Goal: Task Accomplishment & Management: Manage account settings

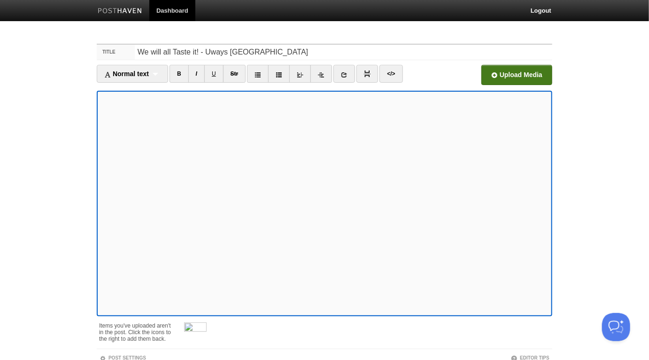
click at [515, 75] on input "file" at bounding box center [233, 78] width 711 height 48
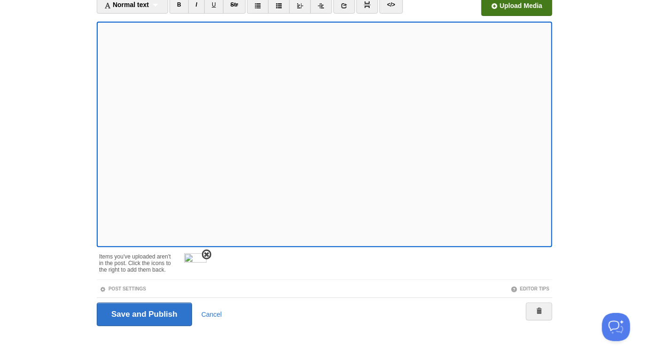
click at [206, 253] on span at bounding box center [206, 254] width 7 height 7
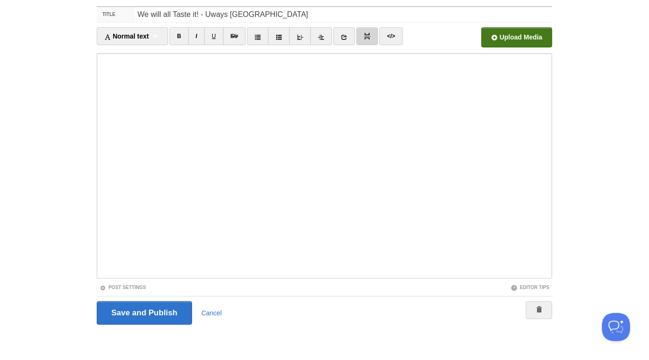
scroll to position [37, 0]
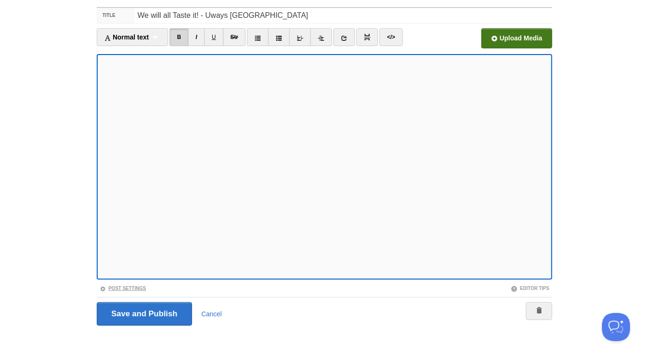
click at [137, 285] on link "Post Settings" at bounding box center [123, 287] width 46 height 5
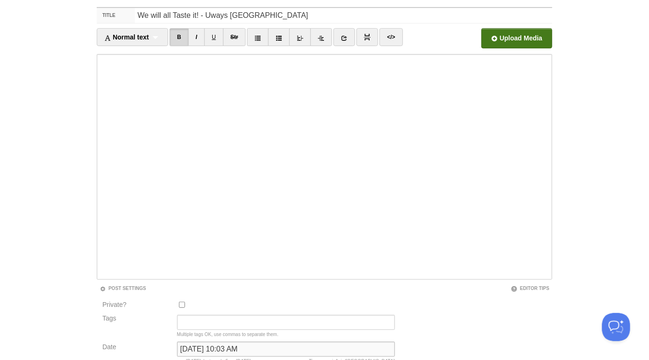
click at [256, 351] on input "[DATE] 10:03 AM" at bounding box center [286, 348] width 218 height 15
type input "now"
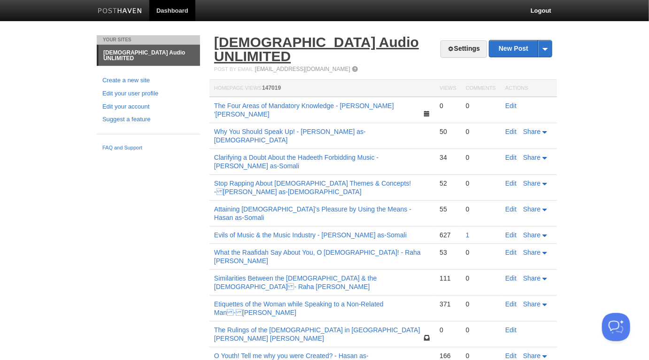
click at [286, 39] on link "[DEMOGRAPHIC_DATA] Audio UNLIMITED" at bounding box center [316, 49] width 205 height 30
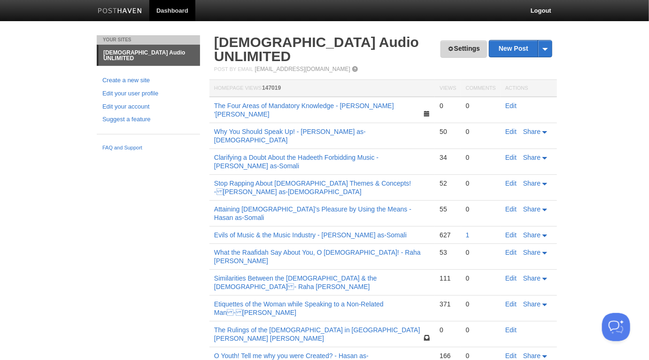
click at [461, 47] on link "Settings" at bounding box center [463, 48] width 46 height 17
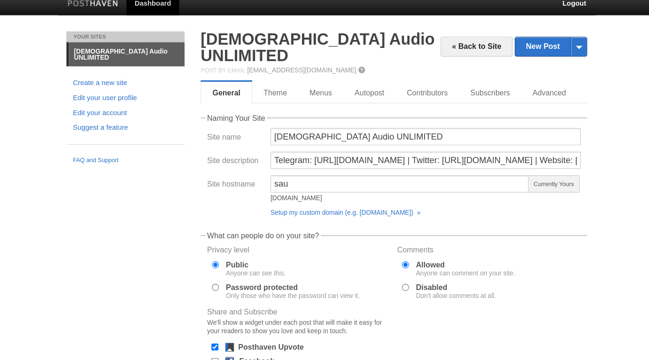
scroll to position [1, 0]
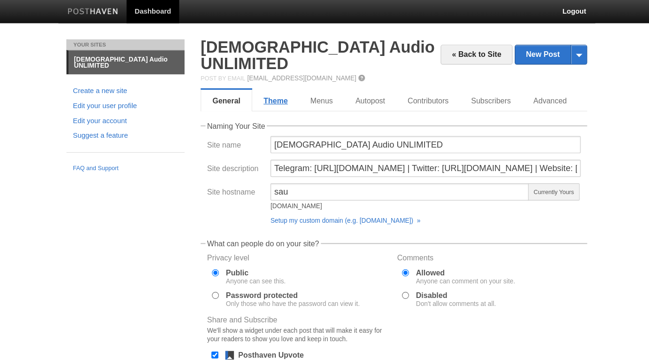
click at [283, 78] on link "Theme" at bounding box center [279, 87] width 41 height 19
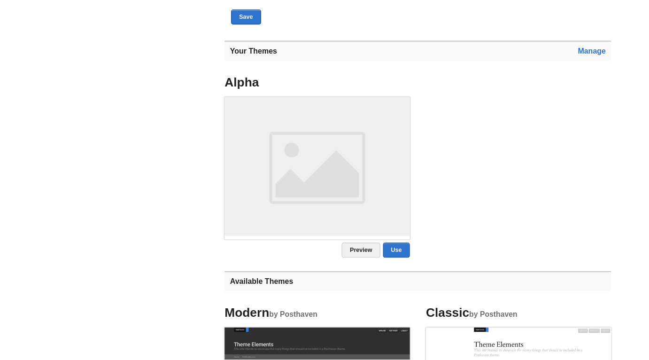
scroll to position [317, 0]
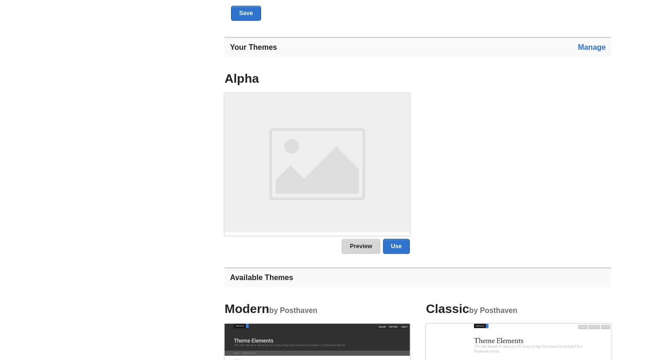
click at [335, 254] on link "Preview" at bounding box center [333, 260] width 34 height 13
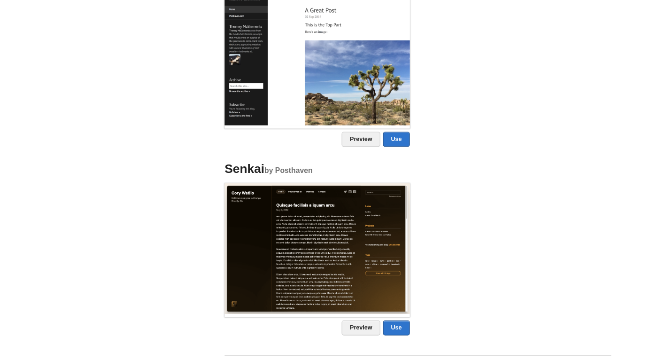
scroll to position [985, 0]
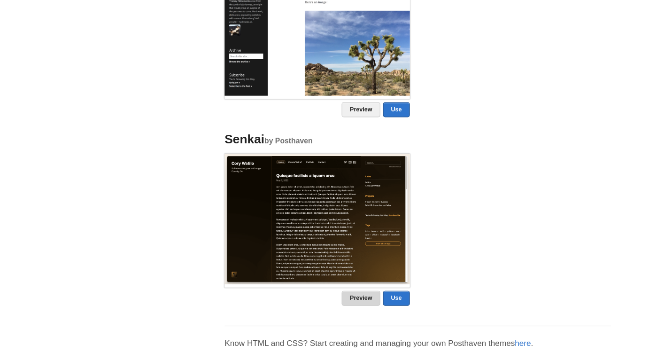
click at [339, 299] on link "Preview" at bounding box center [333, 305] width 34 height 13
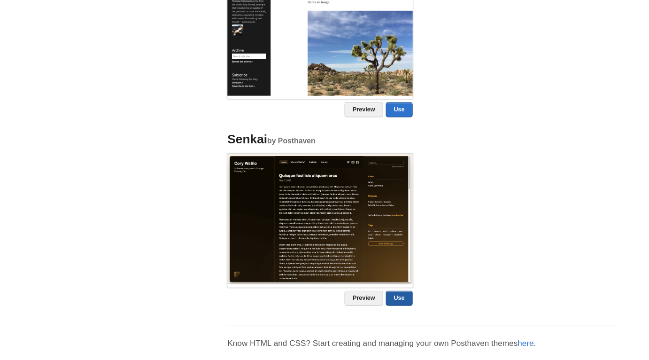
click at [368, 299] on link "Use" at bounding box center [364, 305] width 23 height 13
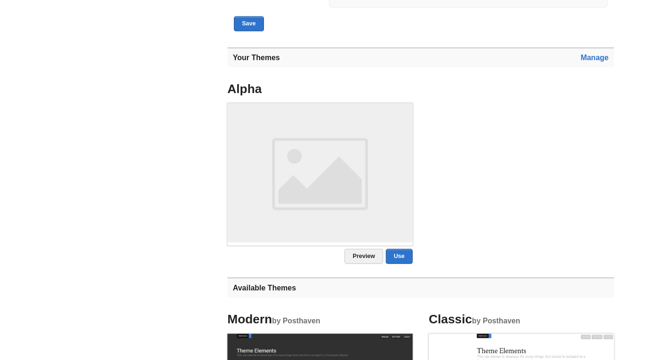
scroll to position [93, 0]
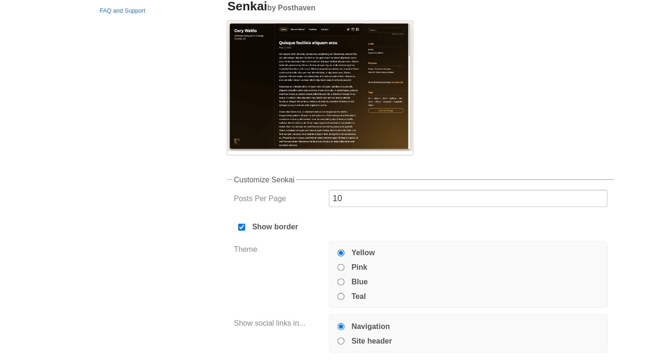
click at [324, 275] on label "Pink" at bounding box center [330, 278] width 14 height 7
click at [316, 276] on input "Pink" at bounding box center [313, 279] width 6 height 6
radio input "true"
click at [331, 288] on label "Blue" at bounding box center [330, 291] width 14 height 7
click at [316, 288] on input "Blue" at bounding box center [313, 291] width 6 height 6
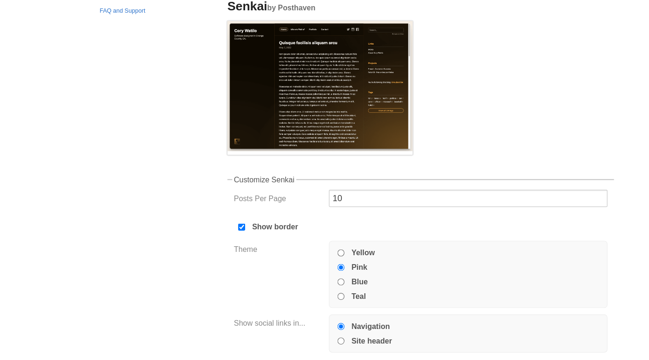
radio input "true"
click at [315, 340] on input "Site header" at bounding box center [313, 343] width 6 height 6
radio input "true"
click at [333, 327] on label "Navigation" at bounding box center [340, 330] width 34 height 7
click at [316, 327] on input "Navigation" at bounding box center [313, 330] width 6 height 6
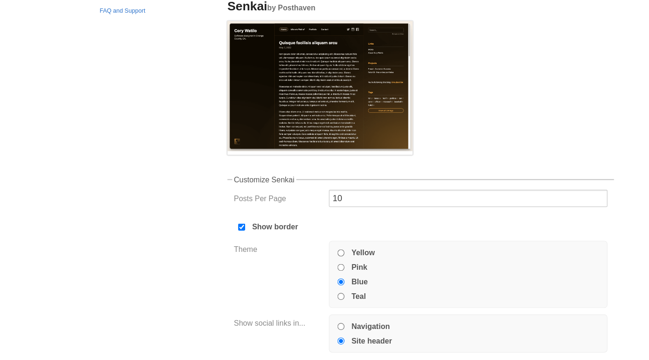
radio input "true"
click at [238, 359] on button "Save" at bounding box center [233, 367] width 26 height 13
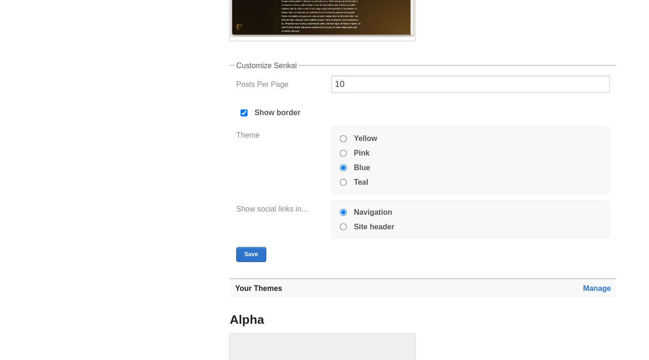
scroll to position [221, 0]
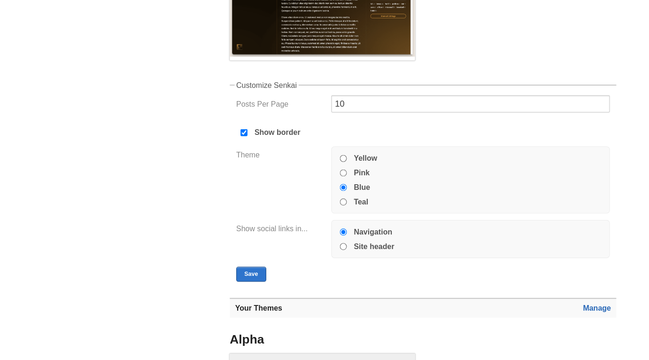
click at [535, 265] on link "Manage" at bounding box center [535, 269] width 24 height 8
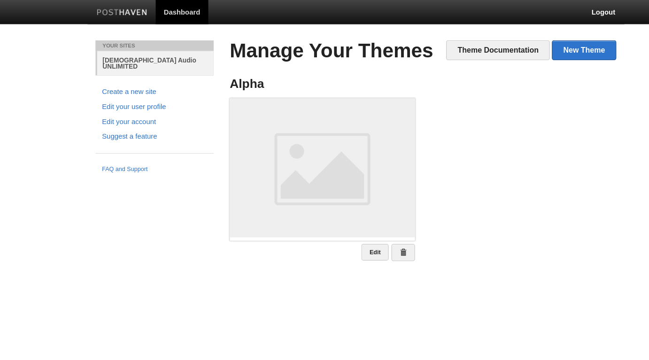
click at [159, 53] on link "[DEMOGRAPHIC_DATA] Audio UNLIMITED" at bounding box center [149, 55] width 102 height 21
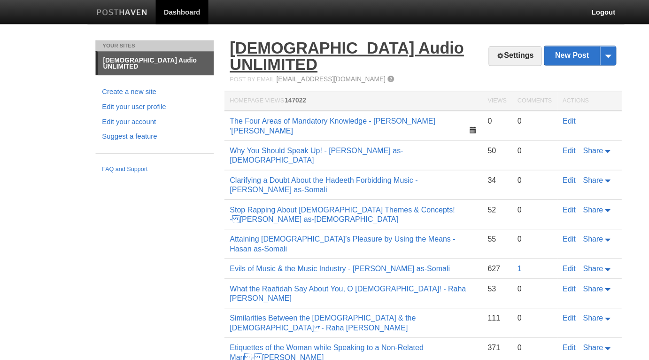
click at [276, 42] on link "[DEMOGRAPHIC_DATA] Audio UNLIMITED" at bounding box center [316, 49] width 205 height 30
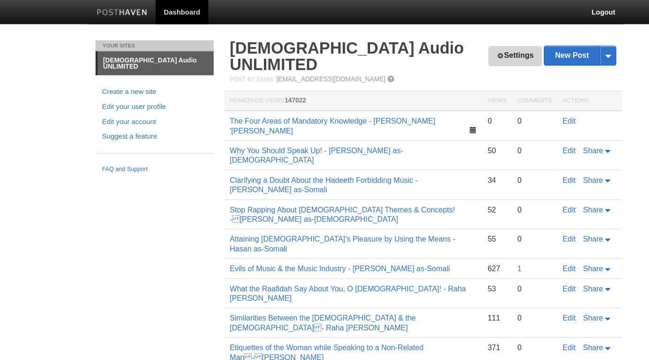
click at [474, 47] on link "Settings" at bounding box center [463, 48] width 46 height 17
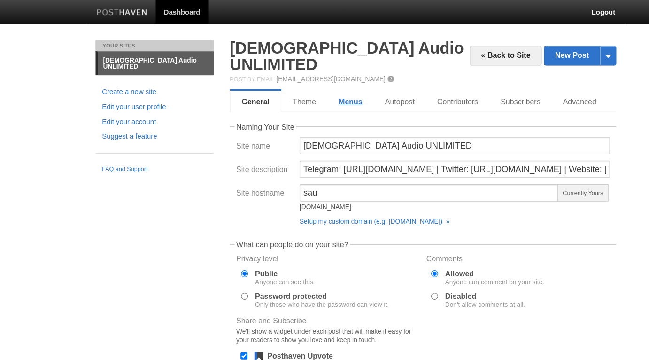
click at [313, 79] on link "Menus" at bounding box center [320, 88] width 40 height 19
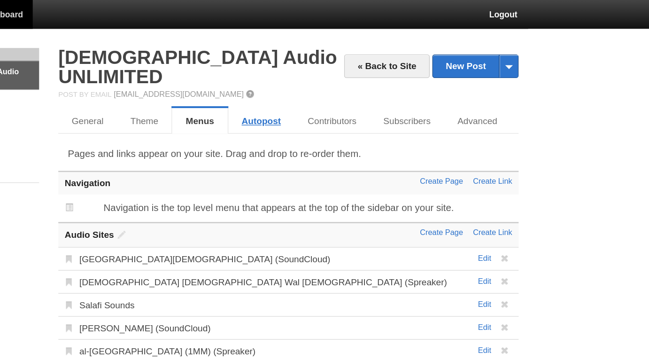
click at [366, 79] on link "Autopost" at bounding box center [363, 88] width 48 height 19
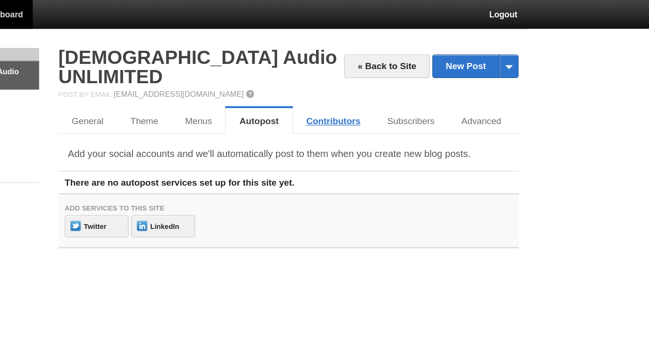
click at [410, 79] on link "Contributors" at bounding box center [416, 88] width 60 height 19
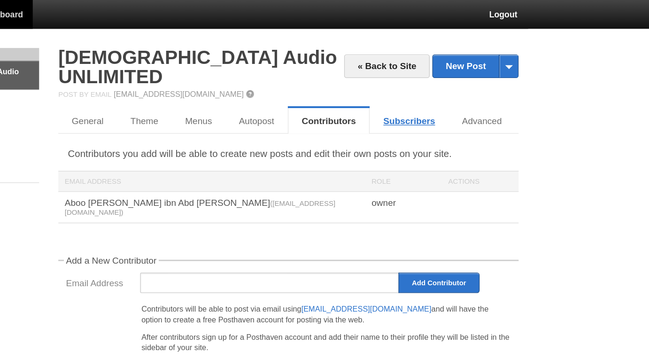
click at [485, 79] on link "Subscribers" at bounding box center [472, 88] width 58 height 19
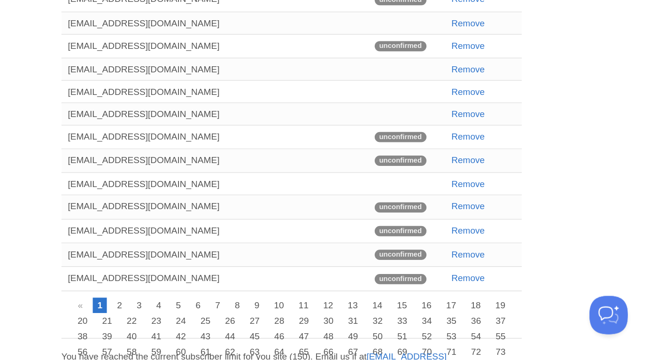
scroll to position [98, 0]
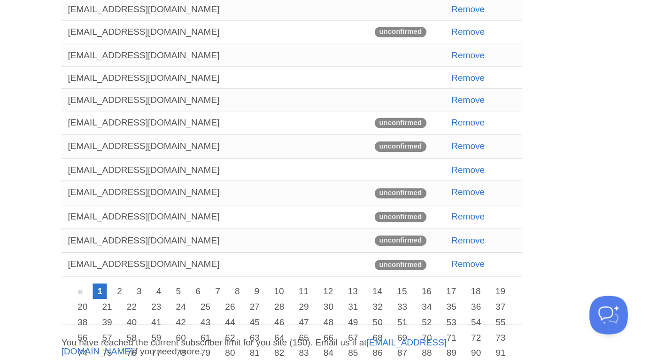
click at [414, 359] on link "»" at bounding box center [419, 365] width 10 height 11
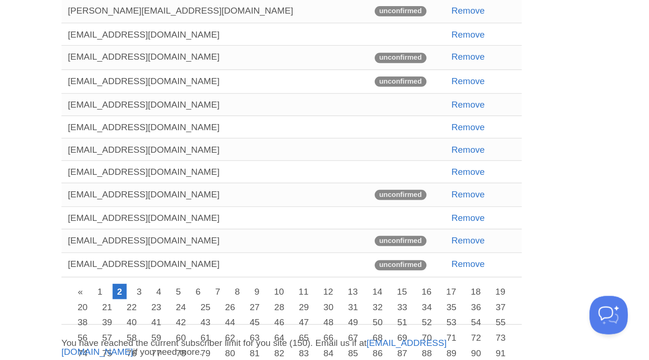
click at [396, 359] on link "95" at bounding box center [403, 365] width 14 height 11
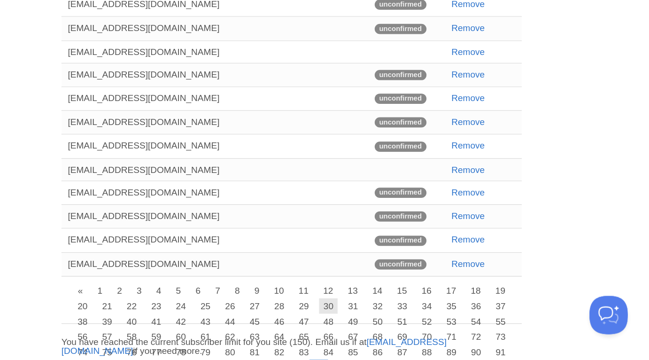
scroll to position [0, 0]
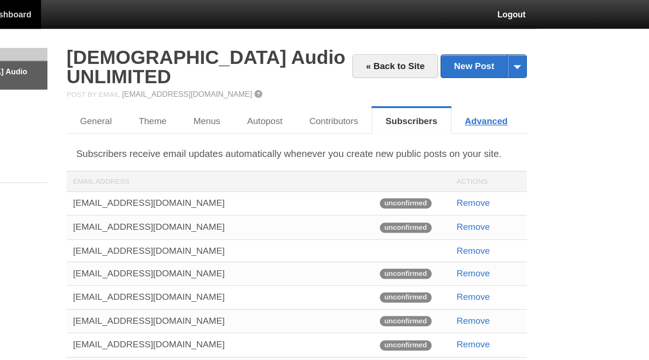
click at [516, 79] on link "Advanced" at bounding box center [522, 88] width 51 height 19
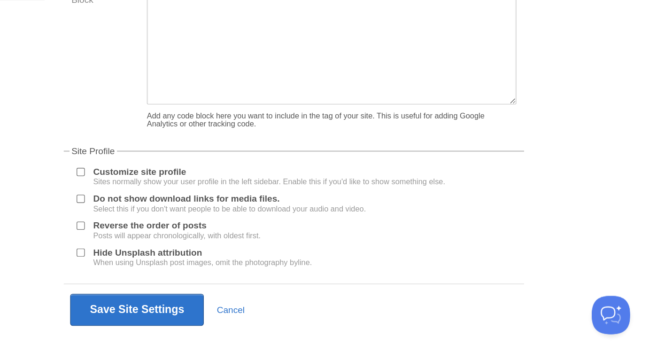
scroll to position [41, 0]
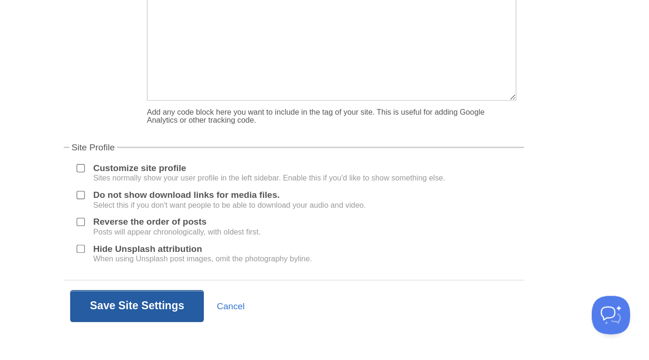
click at [305, 317] on button "Save Site Settings" at bounding box center [268, 319] width 98 height 23
